Goal: Information Seeking & Learning: Learn about a topic

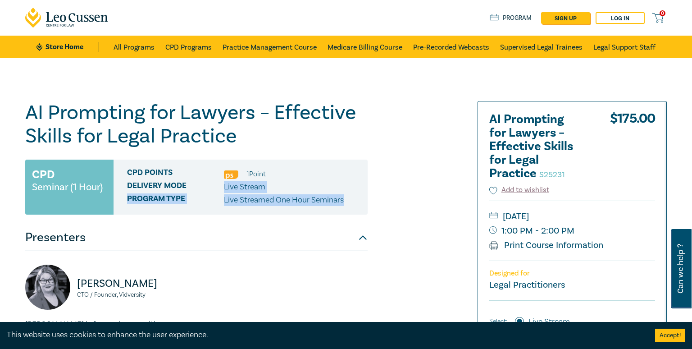
drag, startPoint x: 224, startPoint y: 186, endPoint x: 354, endPoint y: 201, distance: 130.2
click at [354, 201] on div "CPD Points 1 Point Delivery Mode Live Stream Program type Live Streamed One Hou…" at bounding box center [241, 186] width 254 height 55
click at [354, 201] on div "Program type Live Streamed One Hour Seminars" at bounding box center [244, 200] width 234 height 12
drag, startPoint x: 352, startPoint y: 201, endPoint x: 127, endPoint y: 184, distance: 225.4
click at [127, 184] on div "CPD Points 1 Point Delivery Mode Live Stream Program type Live Streamed One Hou…" at bounding box center [241, 186] width 254 height 55
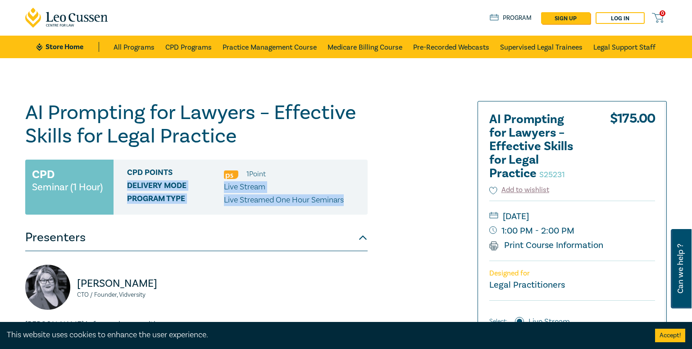
click at [127, 184] on span "Delivery Mode" at bounding box center [175, 187] width 97 height 12
drag, startPoint x: 130, startPoint y: 173, endPoint x: 358, endPoint y: 202, distance: 229.4
click at [358, 202] on div "CPD Points 1 Point Delivery Mode Live Stream Program type Live Streamed One Hou…" at bounding box center [241, 186] width 254 height 55
click at [358, 202] on div "Program type Live Streamed One Hour Seminars" at bounding box center [244, 200] width 234 height 12
drag, startPoint x: 224, startPoint y: 185, endPoint x: 358, endPoint y: 198, distance: 134.0
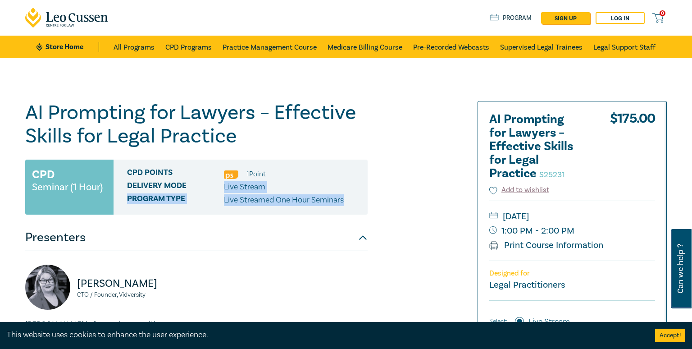
click at [358, 198] on div "CPD Points 1 Point Delivery Mode Live Stream Program type Live Streamed One Hou…" at bounding box center [241, 186] width 254 height 55
click at [358, 198] on div "Program type Live Streamed One Hour Seminars" at bounding box center [244, 200] width 234 height 12
